Goal: Task Accomplishment & Management: Use online tool/utility

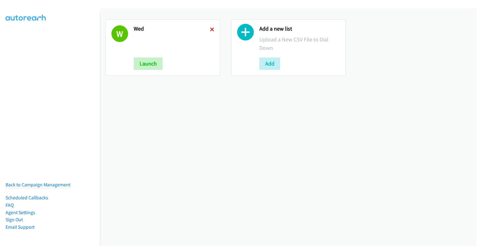
click at [212, 31] on icon at bounding box center [212, 30] width 4 height 4
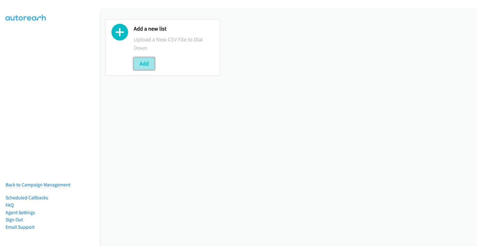
click at [143, 64] on button "Add" at bounding box center [144, 63] width 21 height 12
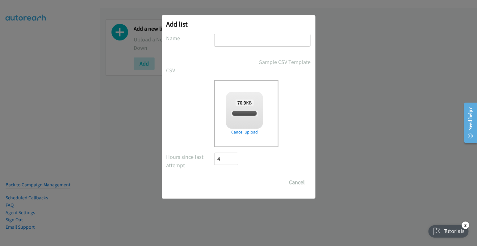
click at [241, 37] on input "text" at bounding box center [262, 40] width 96 height 13
checkbox input "true"
type input "thurs"
click at [232, 182] on input "Save List" at bounding box center [231, 182] width 32 height 12
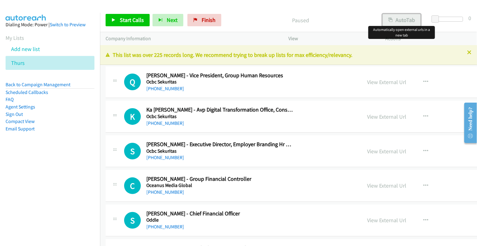
click at [408, 15] on button "AutoTab" at bounding box center [401, 20] width 38 height 12
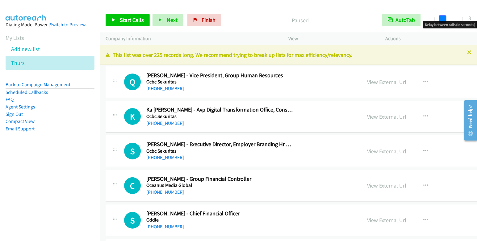
drag, startPoint x: 436, startPoint y: 17, endPoint x: 443, endPoint y: 18, distance: 7.5
click at [443, 18] on span at bounding box center [442, 18] width 7 height 7
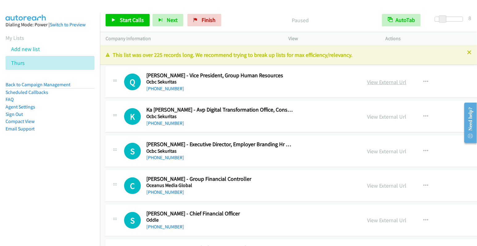
click at [367, 84] on link "View External Url" at bounding box center [386, 81] width 39 height 7
click at [120, 20] on span "Start Calls" at bounding box center [132, 19] width 24 height 7
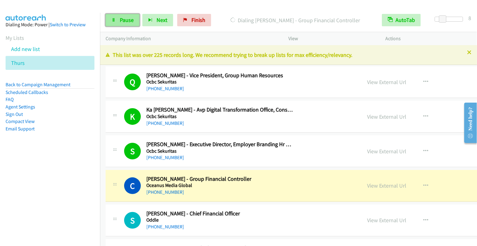
click at [128, 21] on span "Pause" at bounding box center [127, 19] width 14 height 7
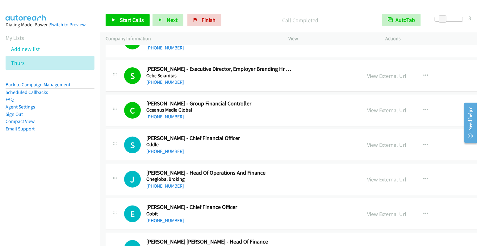
scroll to position [76, 0]
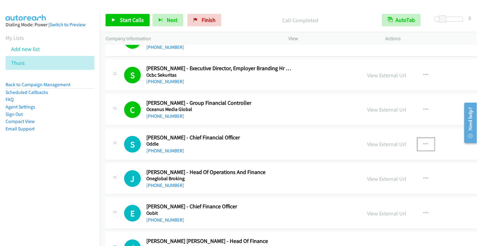
click at [423, 144] on icon "button" at bounding box center [425, 144] width 5 height 5
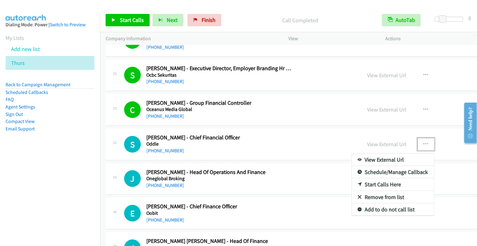
click at [352, 183] on link "Start Calls Here" at bounding box center [393, 184] width 82 height 12
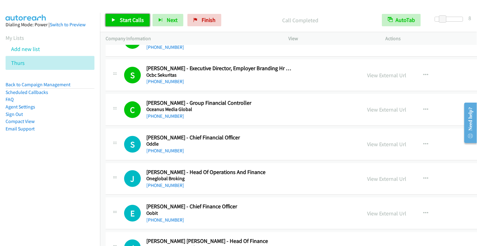
click at [136, 19] on span "Start Calls" at bounding box center [132, 19] width 24 height 7
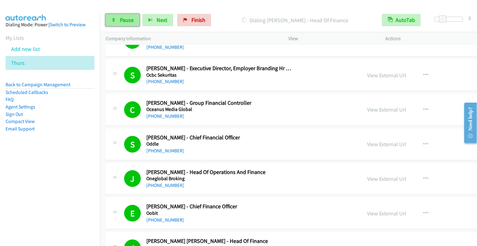
click at [127, 18] on span "Pause" at bounding box center [127, 19] width 14 height 7
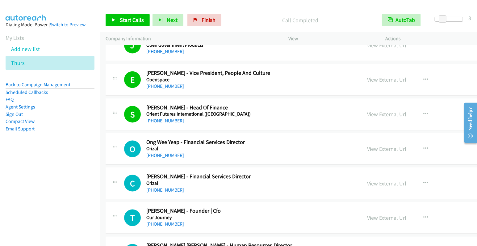
scroll to position [325, 0]
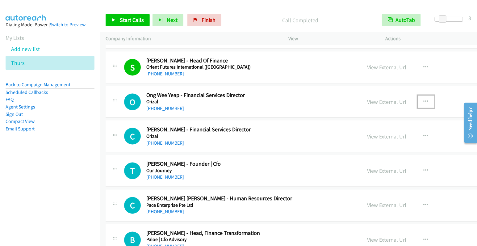
click at [423, 102] on icon "button" at bounding box center [425, 101] width 5 height 5
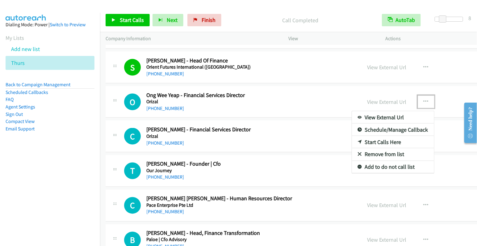
click at [352, 140] on link "Start Calls Here" at bounding box center [393, 142] width 82 height 12
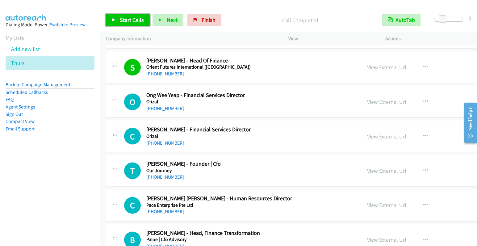
click at [128, 20] on span "Start Calls" at bounding box center [132, 19] width 24 height 7
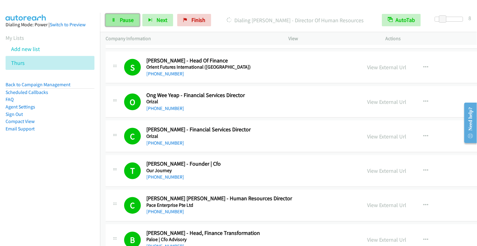
click at [118, 22] on link "Pause" at bounding box center [123, 20] width 34 height 12
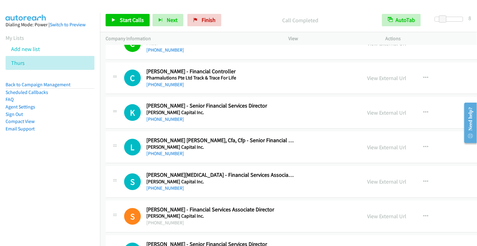
scroll to position [730, 0]
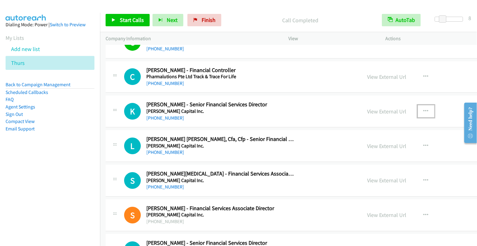
click at [423, 109] on icon "button" at bounding box center [425, 111] width 5 height 5
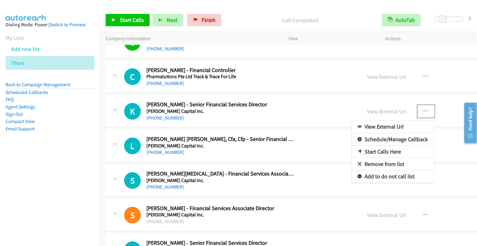
click at [352, 147] on link "Start Calls Here" at bounding box center [393, 151] width 82 height 12
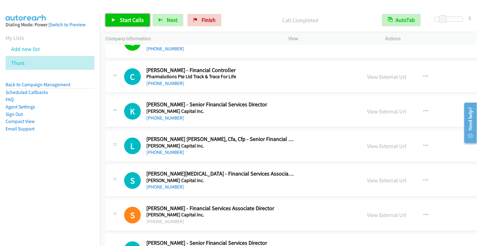
click at [125, 23] on span "Start Calls" at bounding box center [132, 19] width 24 height 7
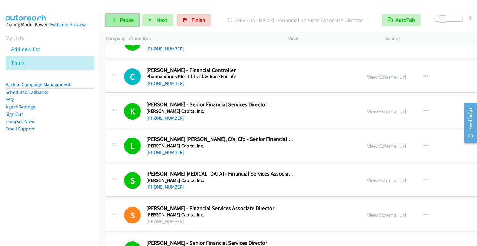
click at [120, 23] on span "Pause" at bounding box center [127, 19] width 14 height 7
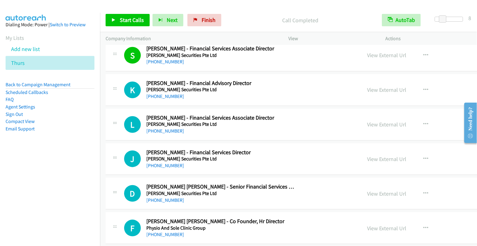
scroll to position [1028, 0]
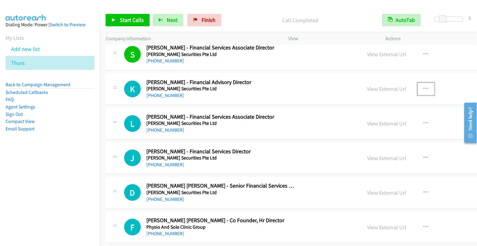
click at [418, 83] on button "button" at bounding box center [426, 89] width 17 height 12
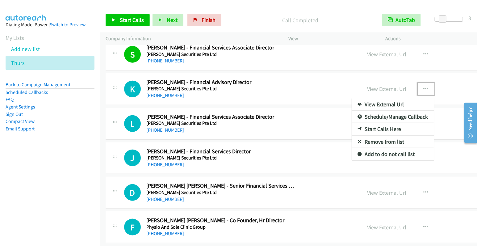
click at [352, 124] on link "Start Calls Here" at bounding box center [393, 129] width 82 height 12
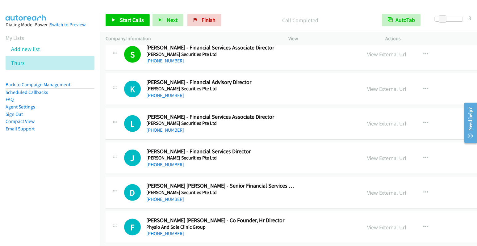
drag, startPoint x: 117, startPoint y: 11, endPoint x: 119, endPoint y: 20, distance: 9.3
click at [117, 13] on div "Start Calls Pause Next Finish Call Completed AutoTab AutoTab 8" at bounding box center [288, 20] width 377 height 24
click at [120, 20] on span "Start Calls" at bounding box center [132, 19] width 24 height 7
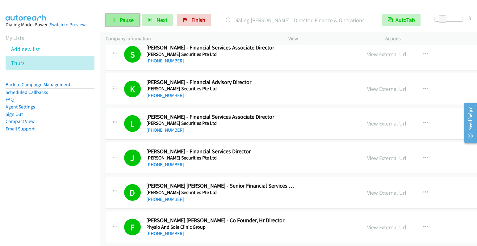
click at [128, 20] on span "Pause" at bounding box center [127, 19] width 14 height 7
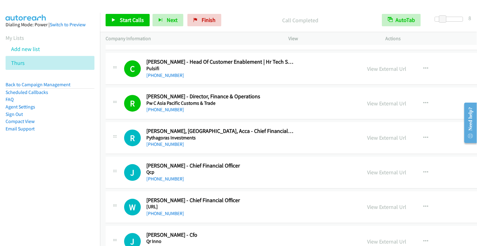
scroll to position [1507, 0]
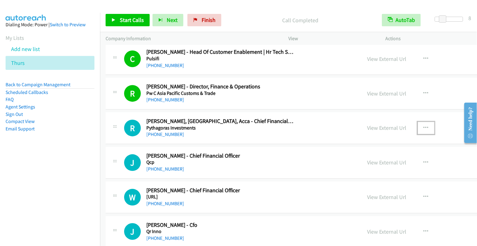
click at [423, 125] on icon "button" at bounding box center [425, 127] width 5 height 5
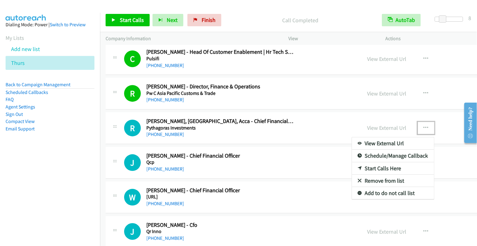
click at [352, 162] on link "Start Calls Here" at bounding box center [393, 168] width 82 height 12
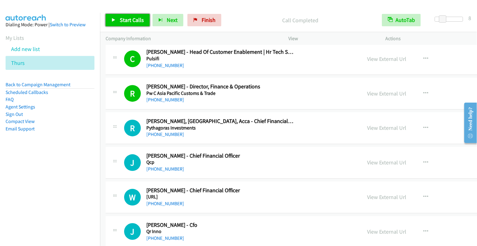
click at [128, 22] on span "Start Calls" at bounding box center [132, 19] width 24 height 7
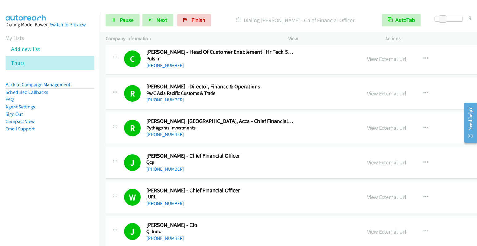
click at [119, 26] on div "Start Calls Pause Next Finish Dialing Connie Chang - Chief Financial Officer Au…" at bounding box center [288, 20] width 377 height 24
click at [121, 22] on span "Pause" at bounding box center [127, 19] width 14 height 7
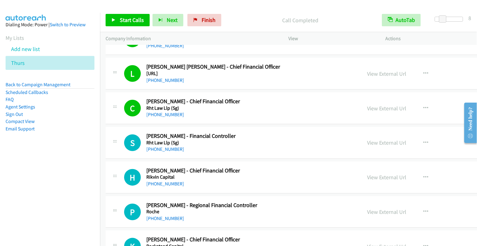
scroll to position [1884, 0]
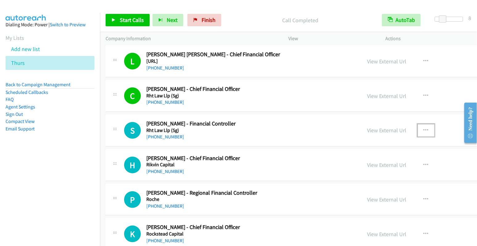
click at [418, 124] on button "button" at bounding box center [426, 130] width 17 height 12
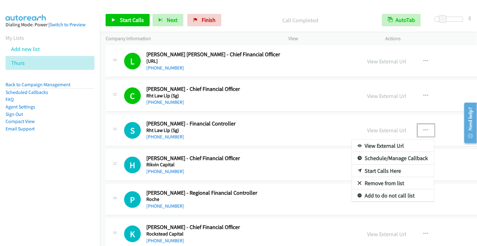
click at [283, 152] on div at bounding box center [238, 123] width 477 height 246
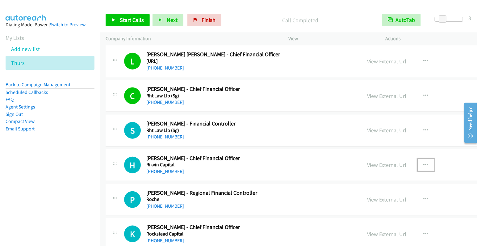
click at [423, 162] on icon "button" at bounding box center [425, 164] width 5 height 5
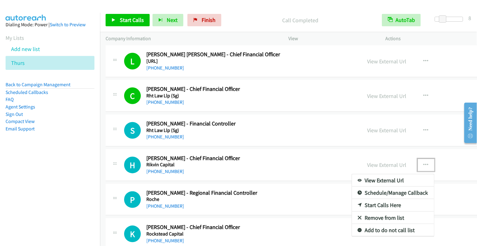
click at [352, 199] on link "Start Calls Here" at bounding box center [393, 205] width 82 height 12
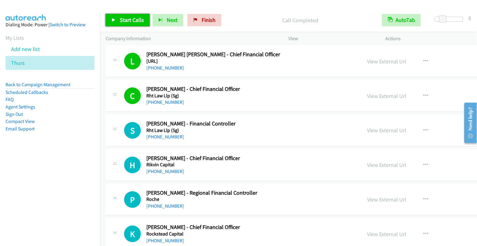
click at [133, 15] on link "Start Calls" at bounding box center [128, 20] width 44 height 12
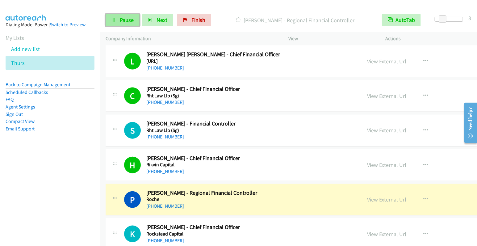
click at [124, 22] on span "Pause" at bounding box center [127, 19] width 14 height 7
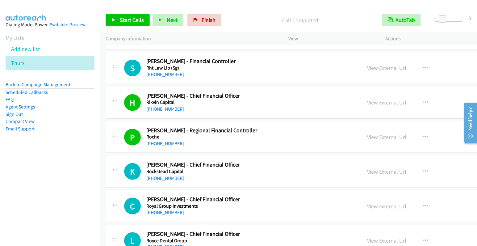
scroll to position [1970, 0]
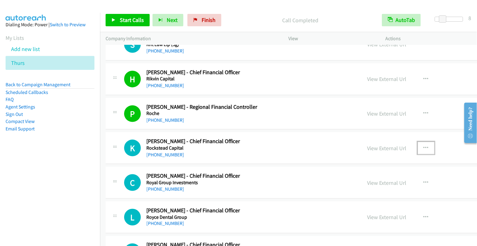
drag, startPoint x: 370, startPoint y: 139, endPoint x: 366, endPoint y: 140, distance: 4.7
click at [423, 145] on icon "button" at bounding box center [425, 147] width 5 height 5
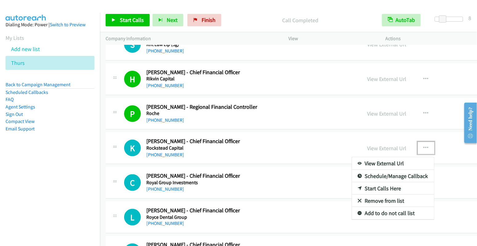
click at [352, 182] on link "Start Calls Here" at bounding box center [393, 188] width 82 height 12
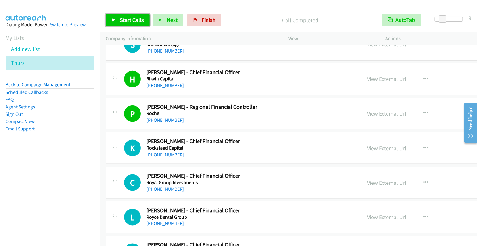
drag, startPoint x: 136, startPoint y: 22, endPoint x: 138, endPoint y: 26, distance: 4.3
click at [136, 22] on span "Start Calls" at bounding box center [132, 19] width 24 height 7
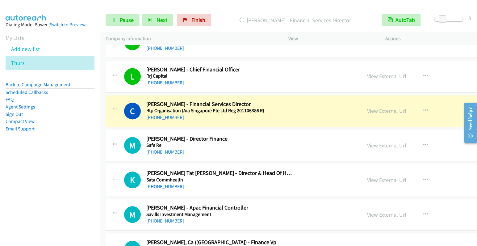
scroll to position [2134, 0]
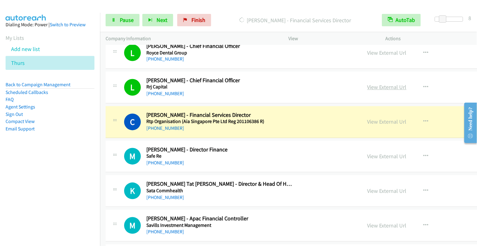
click at [367, 84] on link "View External Url" at bounding box center [386, 87] width 39 height 7
click at [133, 22] on span "Pause" at bounding box center [127, 19] width 14 height 7
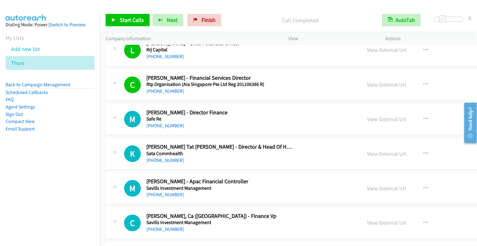
scroll to position [2172, 0]
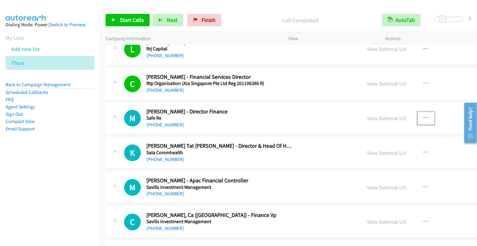
click at [423, 116] on icon "button" at bounding box center [425, 118] width 5 height 5
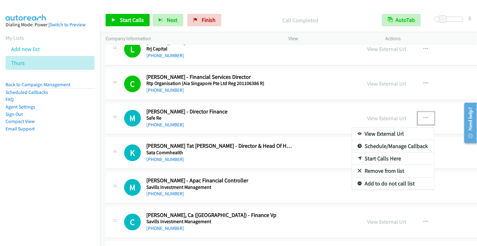
click at [352, 152] on link "Start Calls Here" at bounding box center [393, 158] width 82 height 12
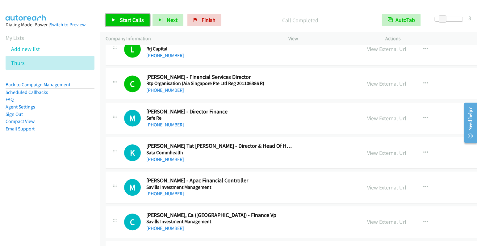
click at [135, 21] on span "Start Calls" at bounding box center [132, 19] width 24 height 7
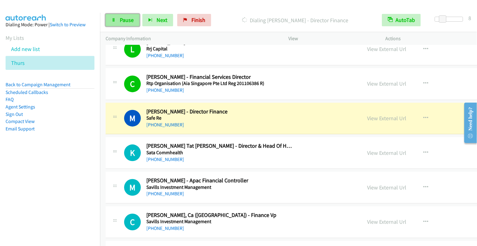
click at [129, 18] on span "Pause" at bounding box center [127, 19] width 14 height 7
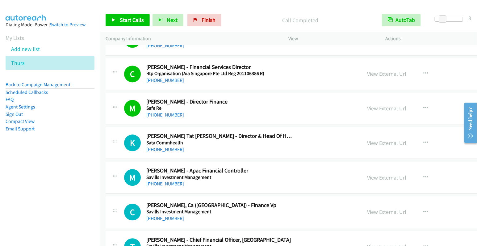
scroll to position [2182, 0]
click at [423, 140] on icon "button" at bounding box center [425, 142] width 5 height 5
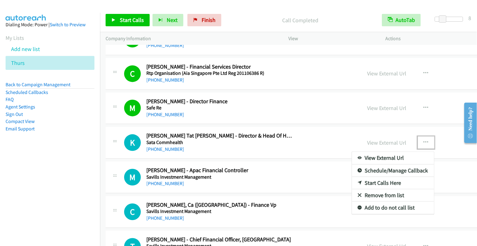
click at [352, 177] on link "Start Calls Here" at bounding box center [393, 183] width 82 height 12
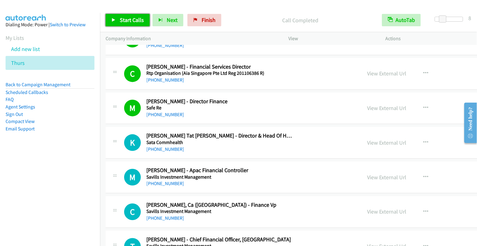
click at [135, 17] on span "Start Calls" at bounding box center [132, 19] width 24 height 7
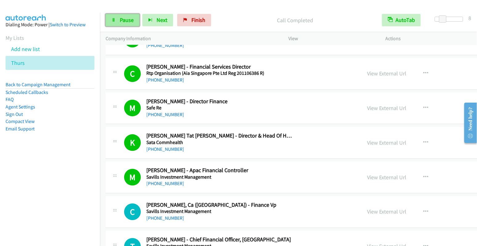
click at [123, 19] on span "Pause" at bounding box center [127, 19] width 14 height 7
click at [367, 174] on link "View External Url" at bounding box center [386, 177] width 39 height 7
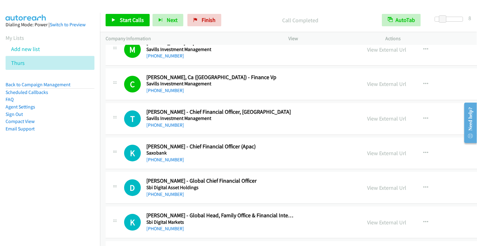
scroll to position [2330, 0]
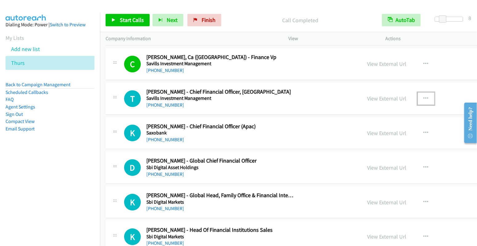
click at [423, 96] on icon "button" at bounding box center [425, 98] width 5 height 5
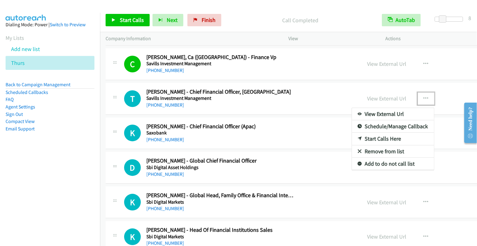
click at [352, 132] on link "Start Calls Here" at bounding box center [393, 138] width 82 height 12
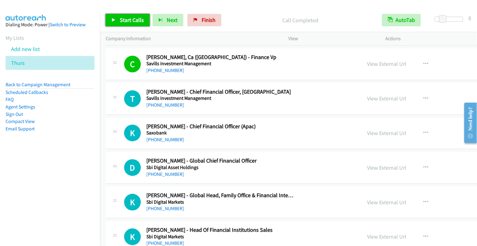
click at [136, 21] on span "Start Calls" at bounding box center [132, 19] width 24 height 7
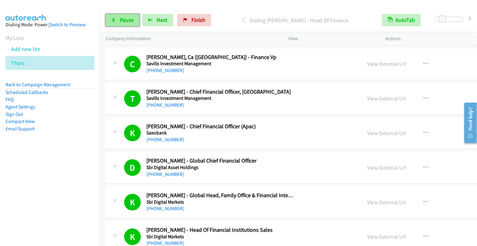
click at [120, 21] on span "Pause" at bounding box center [127, 19] width 14 height 7
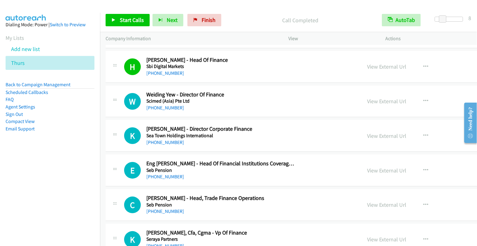
scroll to position [2535, 0]
click at [418, 95] on button "button" at bounding box center [426, 101] width 17 height 12
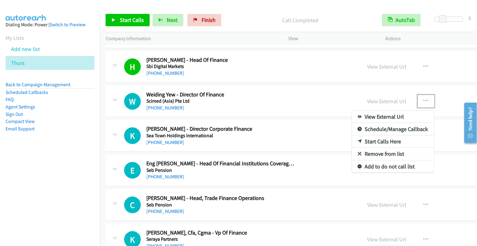
click at [352, 135] on link "Start Calls Here" at bounding box center [393, 141] width 82 height 12
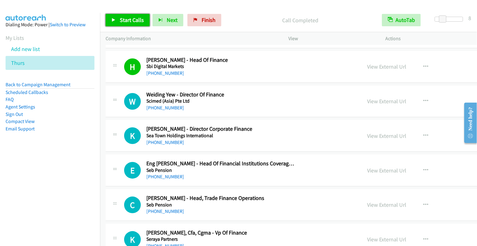
click at [132, 19] on span "Start Calls" at bounding box center [132, 19] width 24 height 7
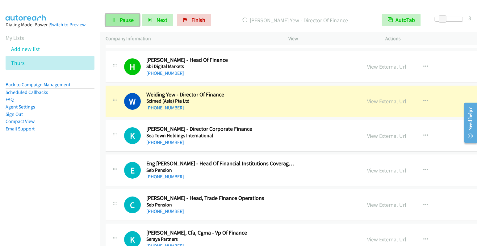
click at [119, 19] on link "Pause" at bounding box center [123, 20] width 34 height 12
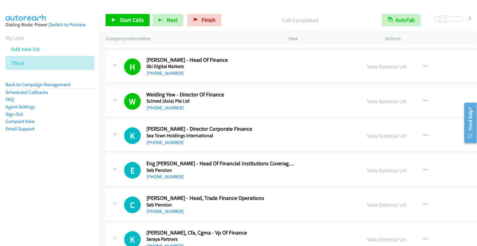
scroll to position [2536, 0]
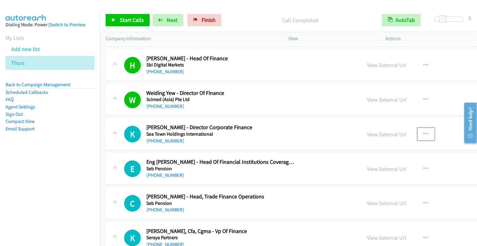
click at [418, 128] on button "button" at bounding box center [426, 134] width 17 height 12
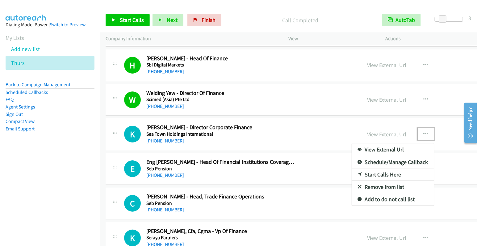
click at [352, 168] on link "Start Calls Here" at bounding box center [393, 174] width 82 height 12
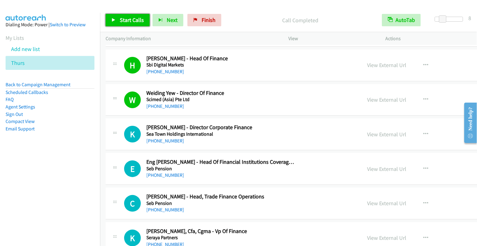
click at [135, 21] on span "Start Calls" at bounding box center [132, 19] width 24 height 7
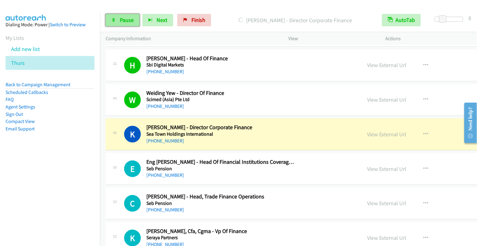
click at [126, 18] on span "Pause" at bounding box center [127, 19] width 14 height 7
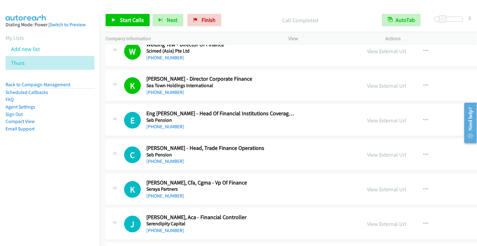
scroll to position [2601, 0]
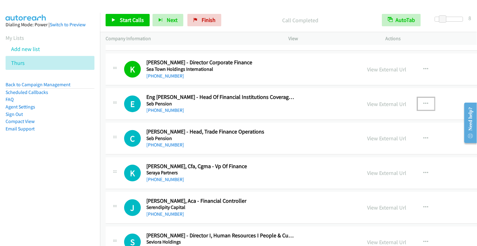
click at [423, 101] on icon "button" at bounding box center [425, 103] width 5 height 5
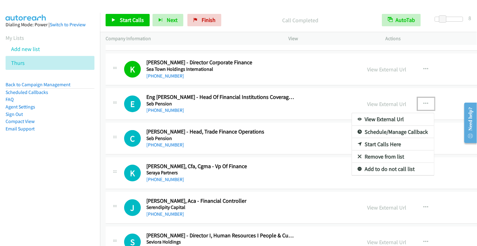
click at [352, 138] on link "Start Calls Here" at bounding box center [393, 144] width 82 height 12
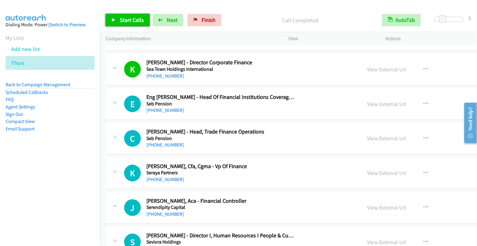
click at [125, 20] on span "Start Calls" at bounding box center [132, 19] width 24 height 7
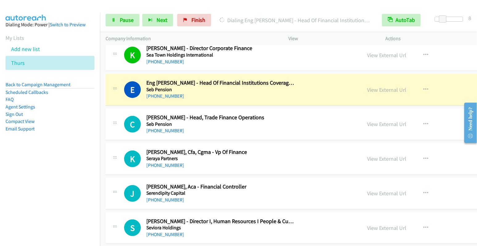
scroll to position [2625, 0]
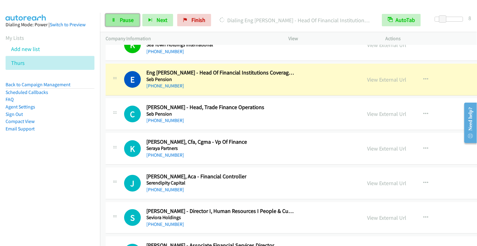
click at [122, 21] on span "Pause" at bounding box center [127, 19] width 14 height 7
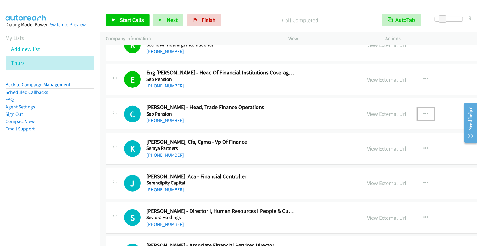
click at [423, 111] on icon "button" at bounding box center [425, 113] width 5 height 5
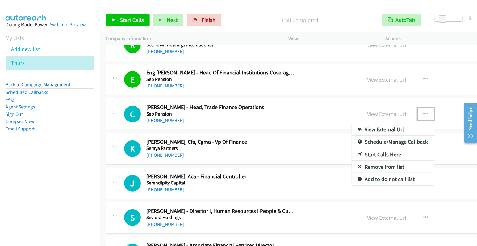
click at [352, 148] on link "Start Calls Here" at bounding box center [393, 154] width 82 height 12
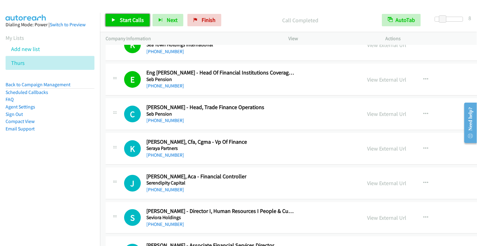
click at [132, 19] on span "Start Calls" at bounding box center [132, 19] width 24 height 7
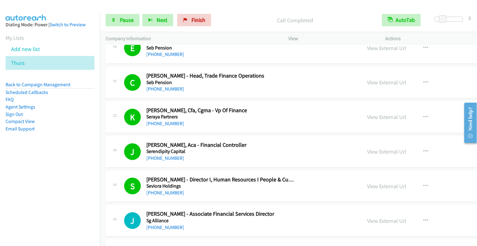
scroll to position [2740, 0]
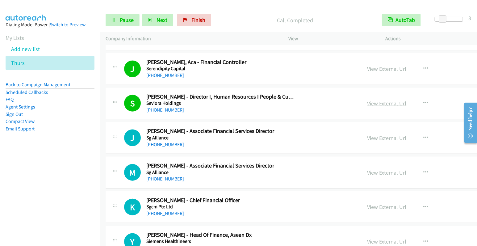
click at [367, 100] on link "View External Url" at bounding box center [386, 103] width 39 height 7
click at [124, 21] on span "Pause" at bounding box center [127, 19] width 14 height 7
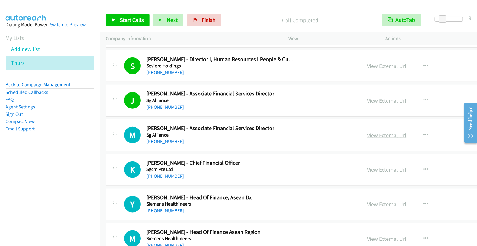
scroll to position [2778, 0]
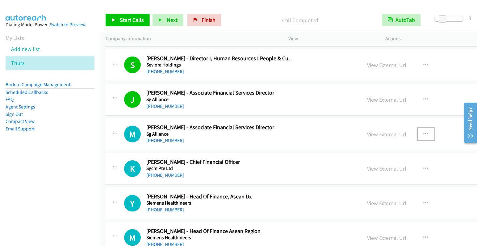
click at [423, 131] on icon "button" at bounding box center [425, 133] width 5 height 5
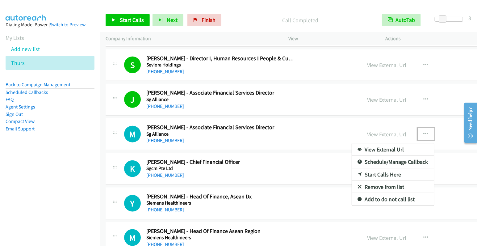
click at [352, 168] on link "Start Calls Here" at bounding box center [393, 174] width 82 height 12
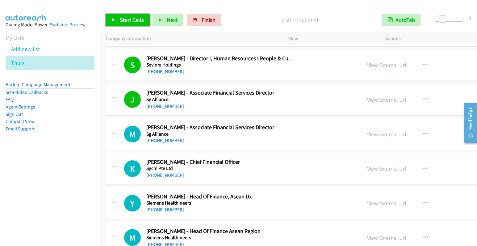
click at [128, 19] on span "Start Calls" at bounding box center [132, 19] width 24 height 7
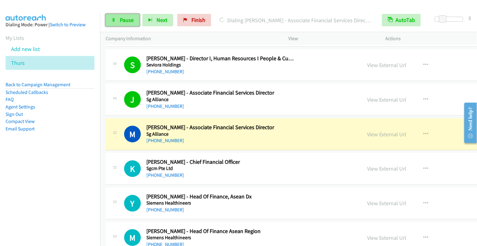
click at [122, 20] on span "Pause" at bounding box center [127, 19] width 14 height 7
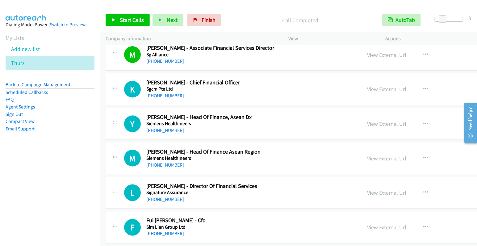
scroll to position [2857, 0]
click at [418, 83] on button "button" at bounding box center [426, 89] width 17 height 12
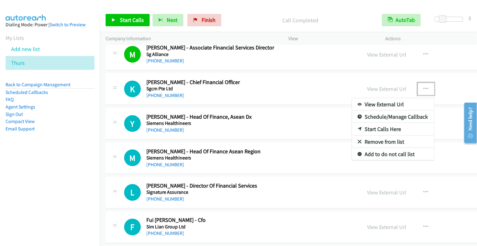
click at [352, 123] on link "Start Calls Here" at bounding box center [393, 129] width 82 height 12
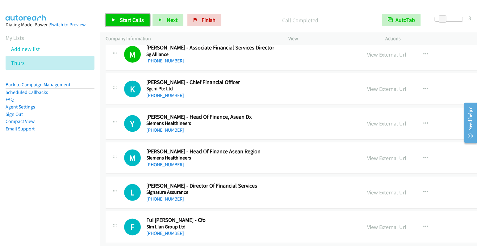
click at [138, 19] on span "Start Calls" at bounding box center [132, 19] width 24 height 7
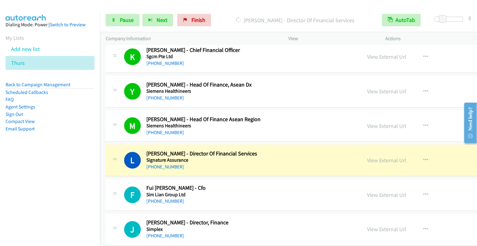
scroll to position [2905, 0]
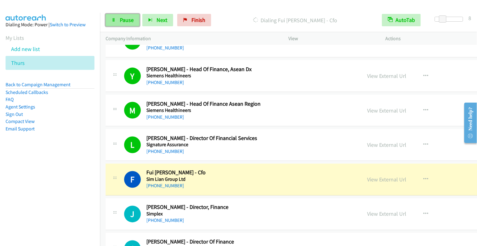
click at [128, 20] on span "Pause" at bounding box center [127, 19] width 14 height 7
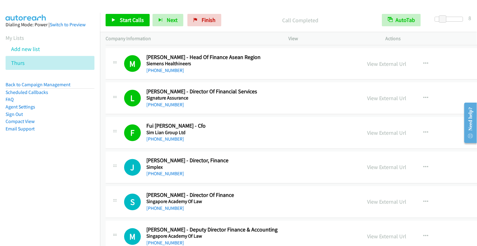
scroll to position [2980, 0]
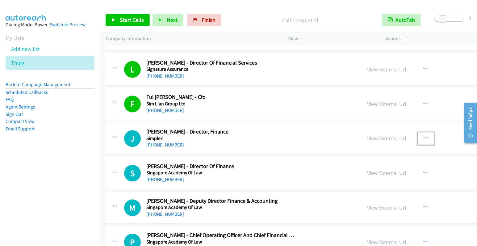
click at [423, 136] on icon "button" at bounding box center [425, 138] width 5 height 5
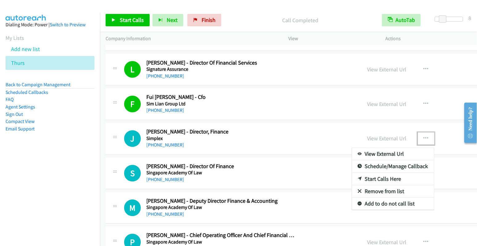
click at [352, 173] on link "Start Calls Here" at bounding box center [393, 179] width 82 height 12
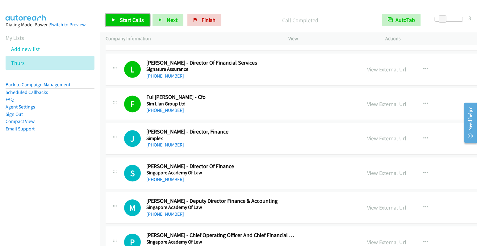
click at [140, 19] on span "Start Calls" at bounding box center [132, 19] width 24 height 7
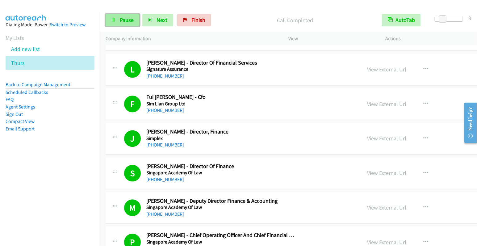
click at [121, 19] on span "Pause" at bounding box center [127, 19] width 14 height 7
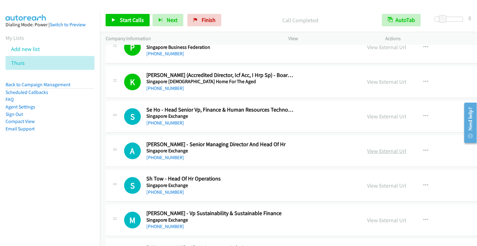
scroll to position [3234, 0]
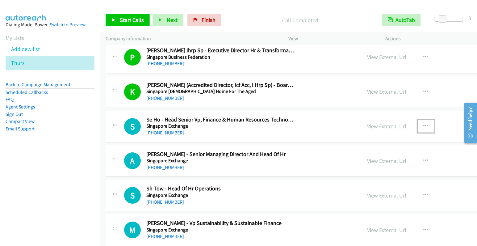
click at [423, 123] on icon "button" at bounding box center [425, 125] width 5 height 5
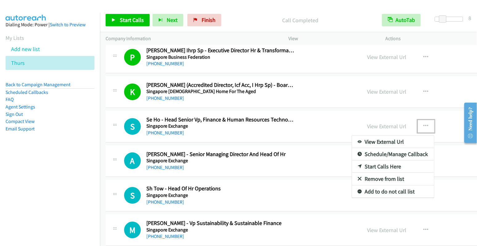
click at [352, 160] on link "Start Calls Here" at bounding box center [393, 166] width 82 height 12
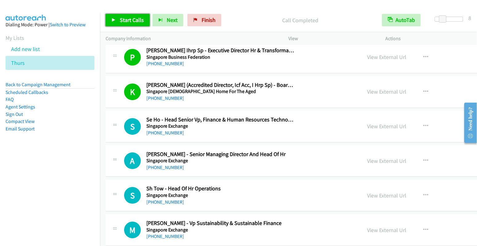
click at [123, 19] on span "Start Calls" at bounding box center [132, 19] width 24 height 7
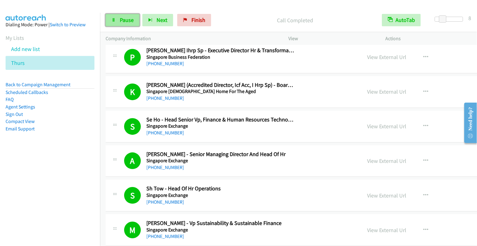
click at [128, 22] on span "Pause" at bounding box center [127, 19] width 14 height 7
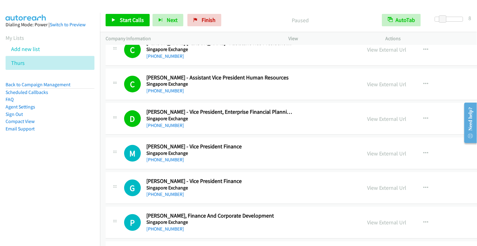
scroll to position [3484, 0]
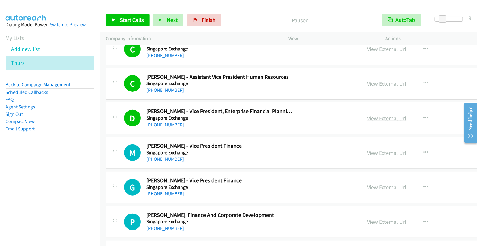
click at [367, 115] on link "View External Url" at bounding box center [386, 118] width 39 height 7
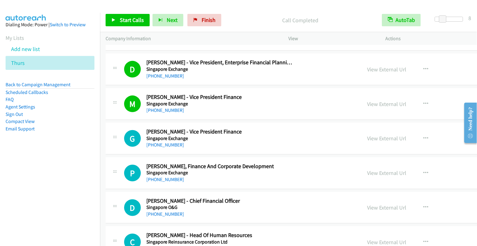
scroll to position [3543, 0]
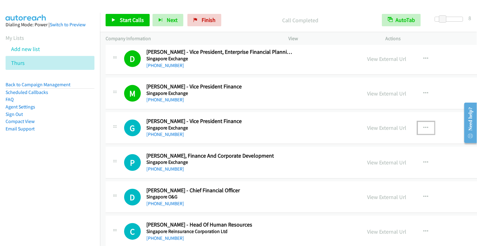
click at [423, 125] on icon "button" at bounding box center [425, 127] width 5 height 5
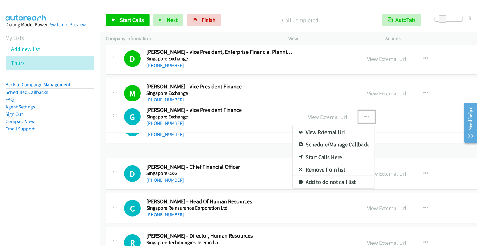
drag, startPoint x: 345, startPoint y: 147, endPoint x: 345, endPoint y: 152, distance: 4.3
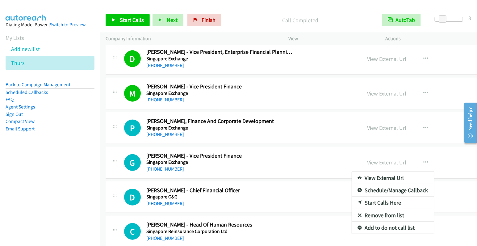
click at [372, 109] on div at bounding box center [238, 123] width 477 height 246
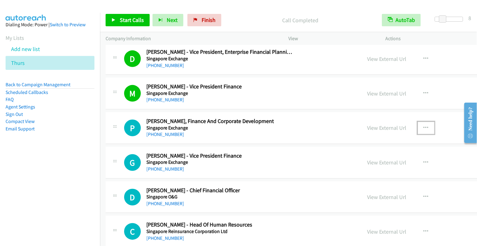
click at [423, 125] on icon "button" at bounding box center [425, 127] width 5 height 5
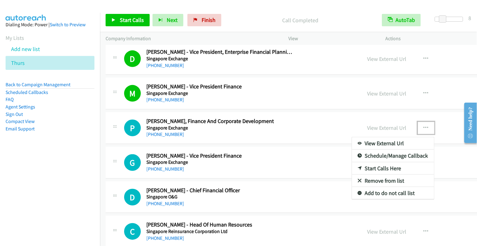
click at [352, 162] on link "Start Calls Here" at bounding box center [393, 168] width 82 height 12
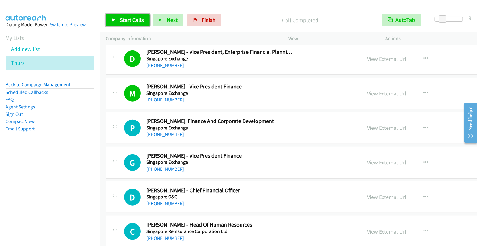
click at [125, 22] on span "Start Calls" at bounding box center [132, 19] width 24 height 7
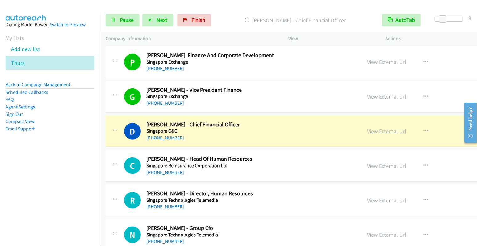
scroll to position [3622, 0]
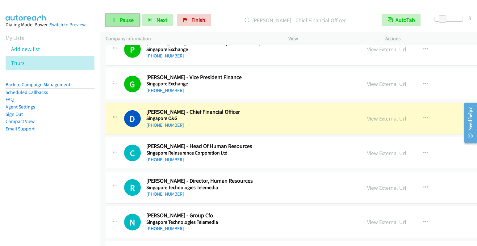
click at [124, 19] on span "Pause" at bounding box center [127, 19] width 14 height 7
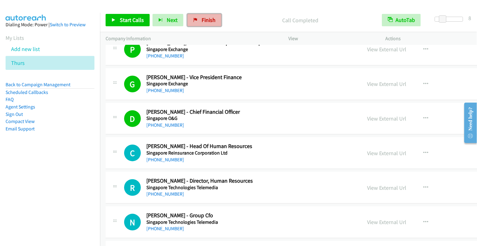
click at [202, 20] on span "Finish" at bounding box center [209, 19] width 14 height 7
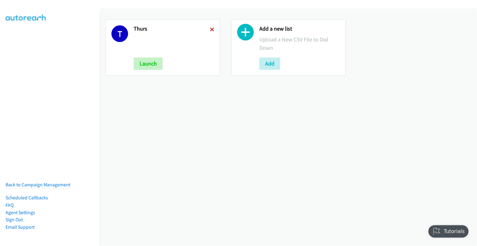
click at [210, 30] on icon at bounding box center [212, 30] width 4 height 4
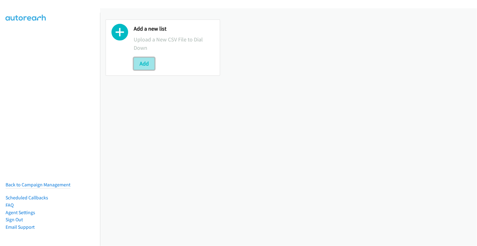
click at [145, 61] on button "Add" at bounding box center [144, 63] width 21 height 12
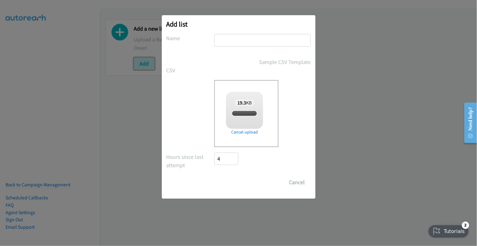
checkbox input "true"
click at [237, 42] on input "text" at bounding box center [262, 40] width 96 height 13
type input "thurs"
click at [236, 181] on input "Save List" at bounding box center [231, 182] width 32 height 12
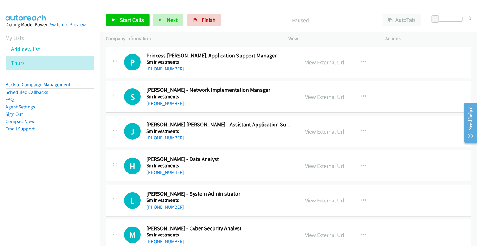
click at [334, 62] on link "View External Url" at bounding box center [324, 62] width 39 height 7
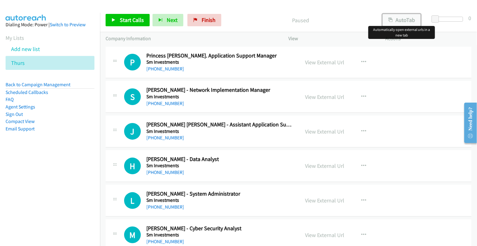
click at [406, 20] on button "AutoTab" at bounding box center [401, 20] width 38 height 12
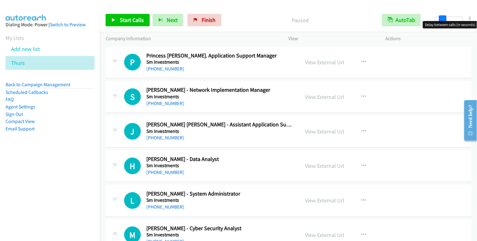
drag, startPoint x: 437, startPoint y: 18, endPoint x: 445, endPoint y: 18, distance: 7.4
click at [445, 18] on span at bounding box center [442, 18] width 7 height 7
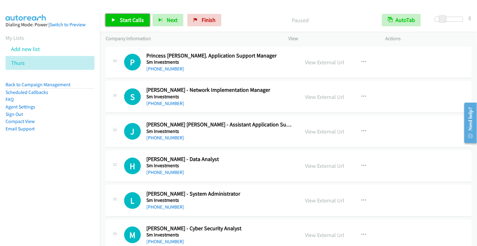
click at [135, 22] on span "Start Calls" at bounding box center [132, 19] width 24 height 7
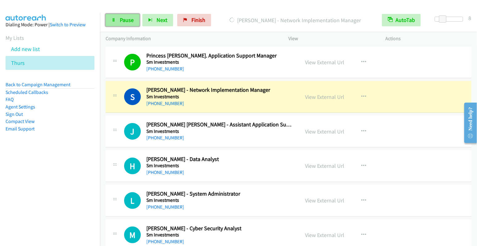
click at [125, 19] on span "Pause" at bounding box center [127, 19] width 14 height 7
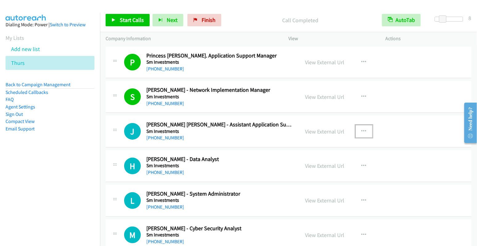
click at [361, 130] on icon "button" at bounding box center [363, 131] width 5 height 5
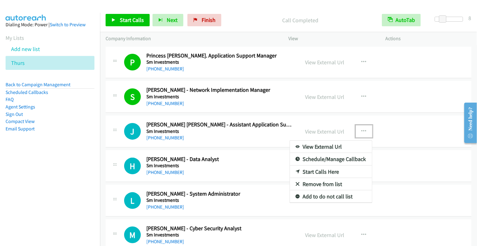
click at [328, 171] on link "Start Calls Here" at bounding box center [331, 171] width 82 height 12
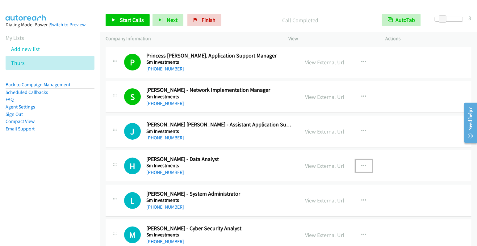
click at [360, 169] on button "button" at bounding box center [364, 166] width 17 height 12
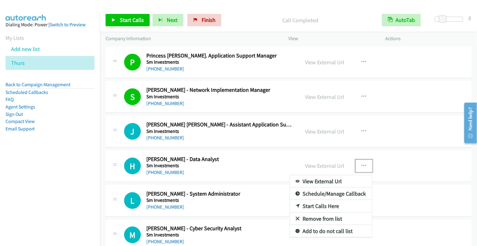
click at [132, 20] on div at bounding box center [238, 123] width 477 height 246
click at [132, 19] on span "Start Calls" at bounding box center [132, 19] width 24 height 7
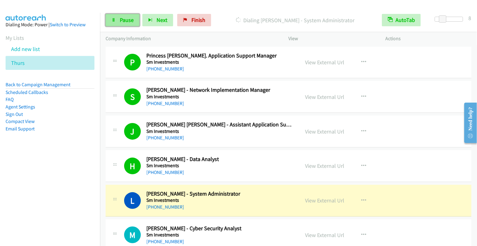
click at [132, 25] on link "Pause" at bounding box center [123, 20] width 34 height 12
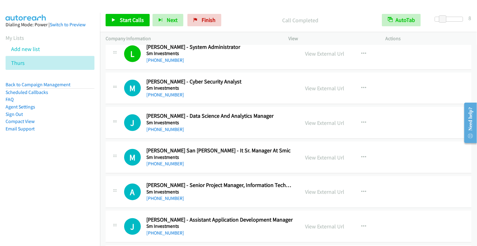
scroll to position [149, 0]
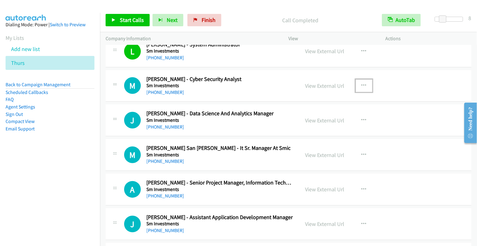
click at [361, 84] on icon "button" at bounding box center [363, 85] width 5 height 5
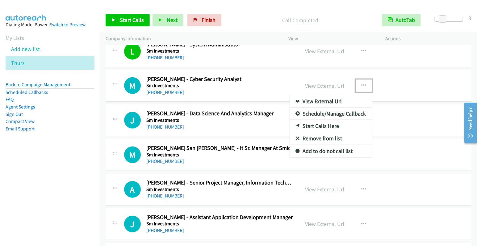
click at [324, 124] on link "Start Calls Here" at bounding box center [331, 126] width 82 height 12
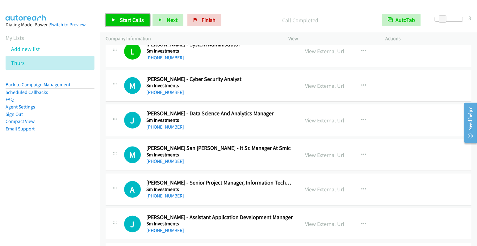
click at [136, 19] on span "Start Calls" at bounding box center [132, 19] width 24 height 7
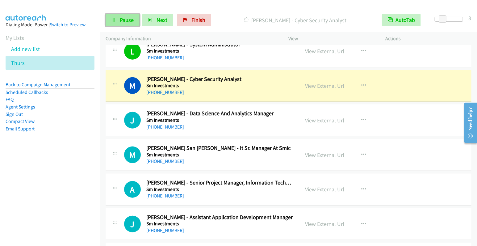
click at [129, 22] on span "Pause" at bounding box center [127, 19] width 14 height 7
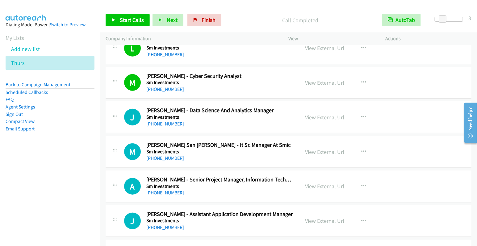
scroll to position [157, 0]
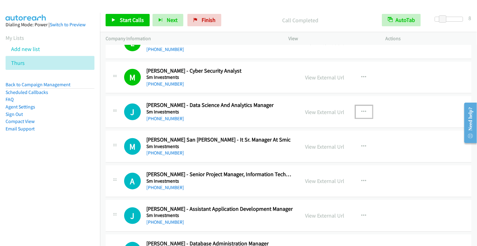
click at [360, 107] on button "button" at bounding box center [364, 112] width 17 height 12
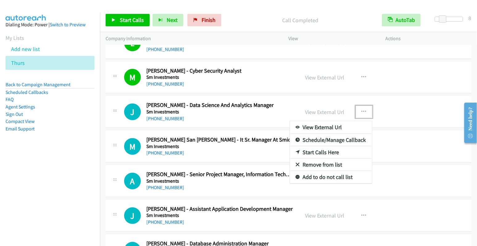
click at [334, 150] on link "Start Calls Here" at bounding box center [331, 152] width 82 height 12
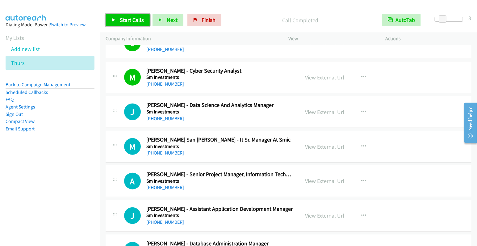
click at [133, 23] on span "Start Calls" at bounding box center [132, 19] width 24 height 7
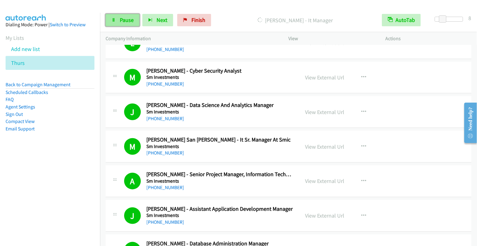
click at [120, 20] on span "Pause" at bounding box center [127, 19] width 14 height 7
